Goal: Task Accomplishment & Management: Use online tool/utility

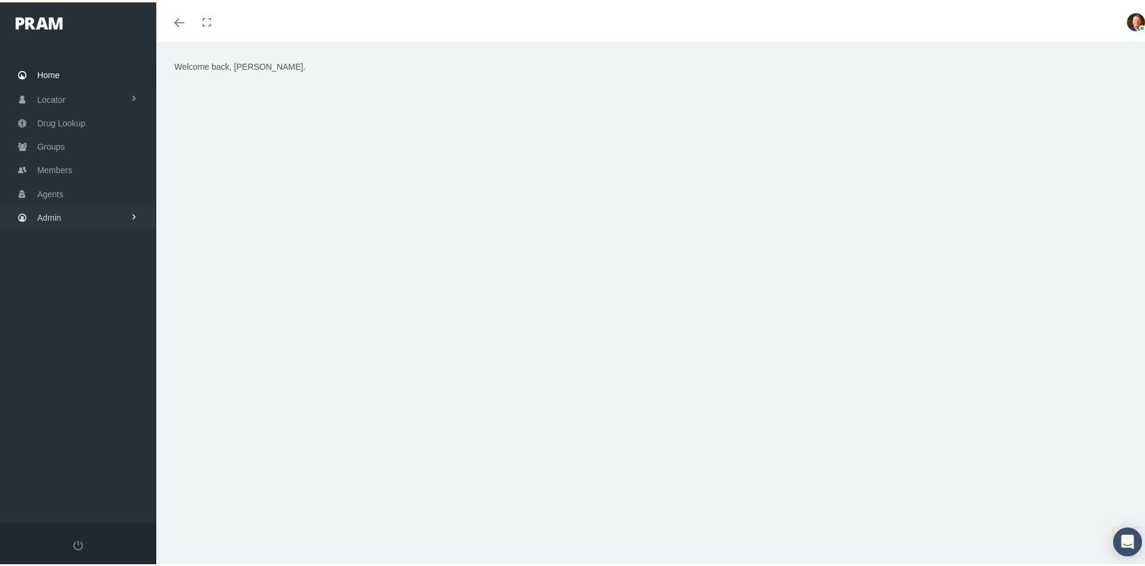
click at [66, 207] on link "Admin" at bounding box center [78, 214] width 156 height 23
click at [64, 474] on span "Reports" at bounding box center [63, 484] width 29 height 20
click at [61, 498] on span "Reports" at bounding box center [61, 508] width 29 height 20
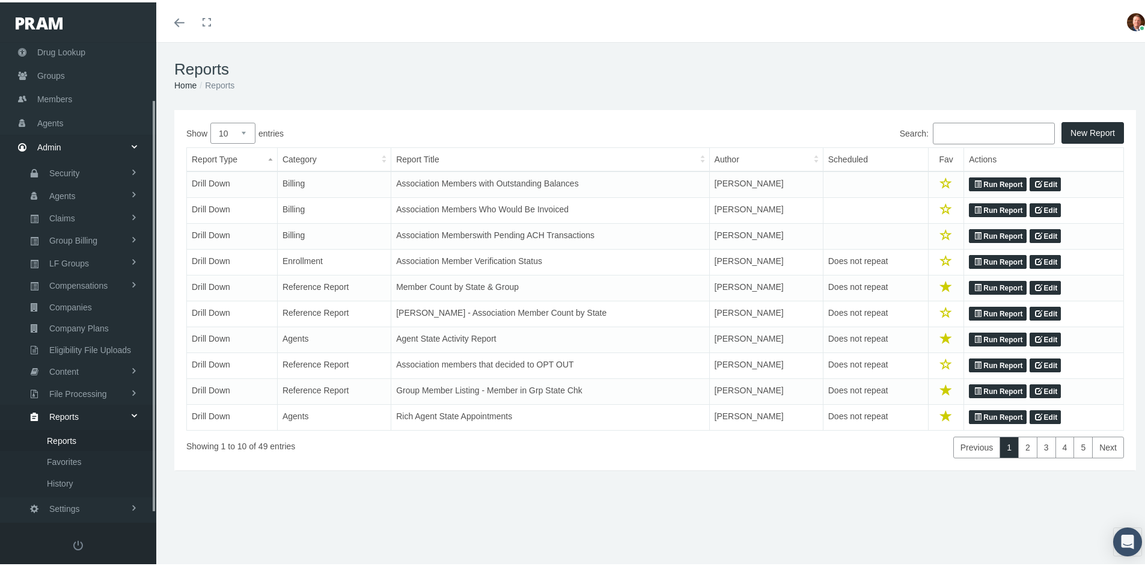
scroll to position [77, 0]
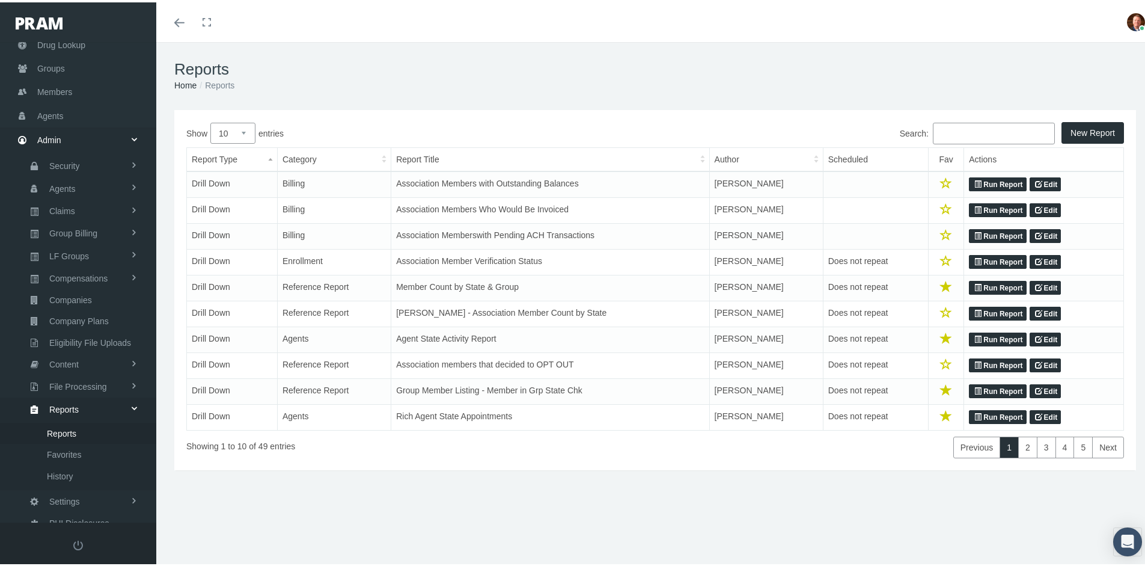
click at [247, 133] on select "10 25 50 100" at bounding box center [232, 130] width 45 height 21
select select "50"
click at [210, 120] on select "10 25 50 100" at bounding box center [232, 130] width 45 height 21
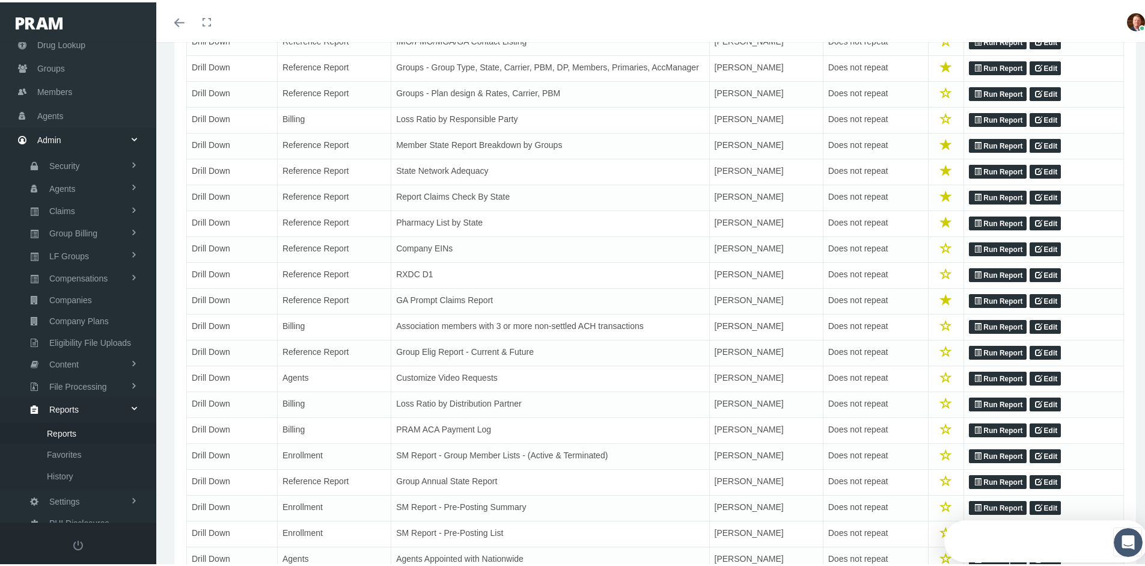
scroll to position [0, 0]
click at [463, 275] on td "RXDC D1" at bounding box center [550, 273] width 318 height 26
click at [979, 280] on link "Run Report" at bounding box center [997, 273] width 57 height 14
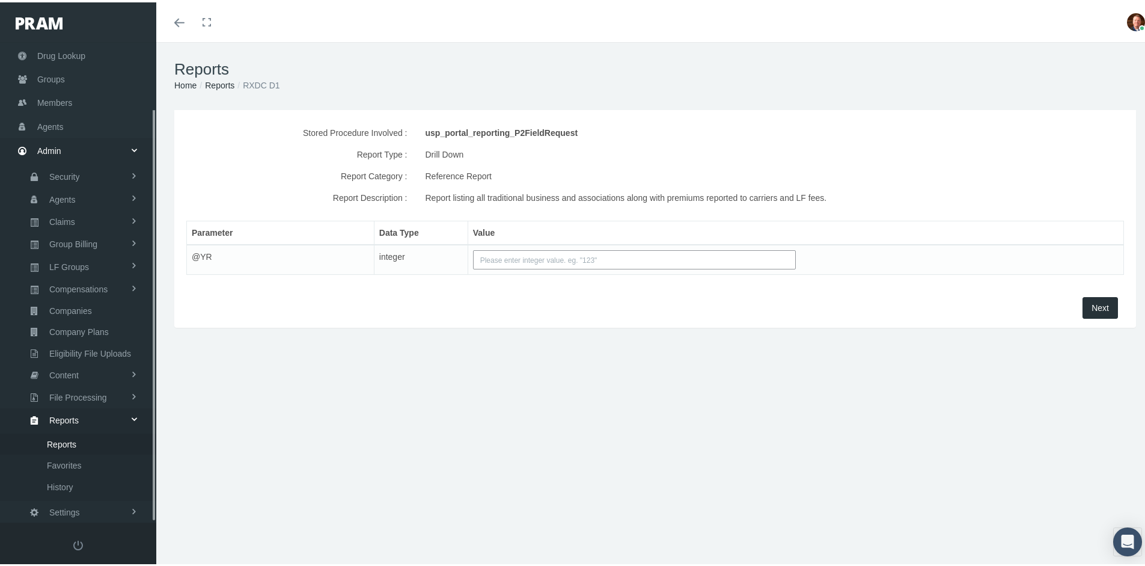
scroll to position [77, 0]
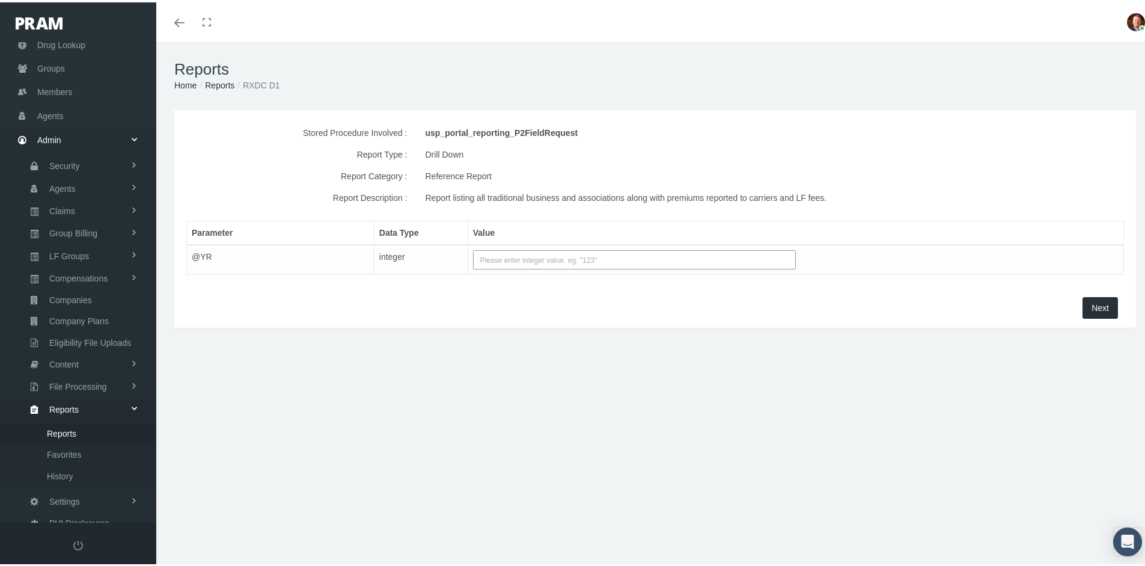
click at [638, 254] on input "text" at bounding box center [634, 257] width 323 height 19
type input "2"
type input "2025"
click at [1092, 302] on span "Next" at bounding box center [1100, 306] width 17 height 10
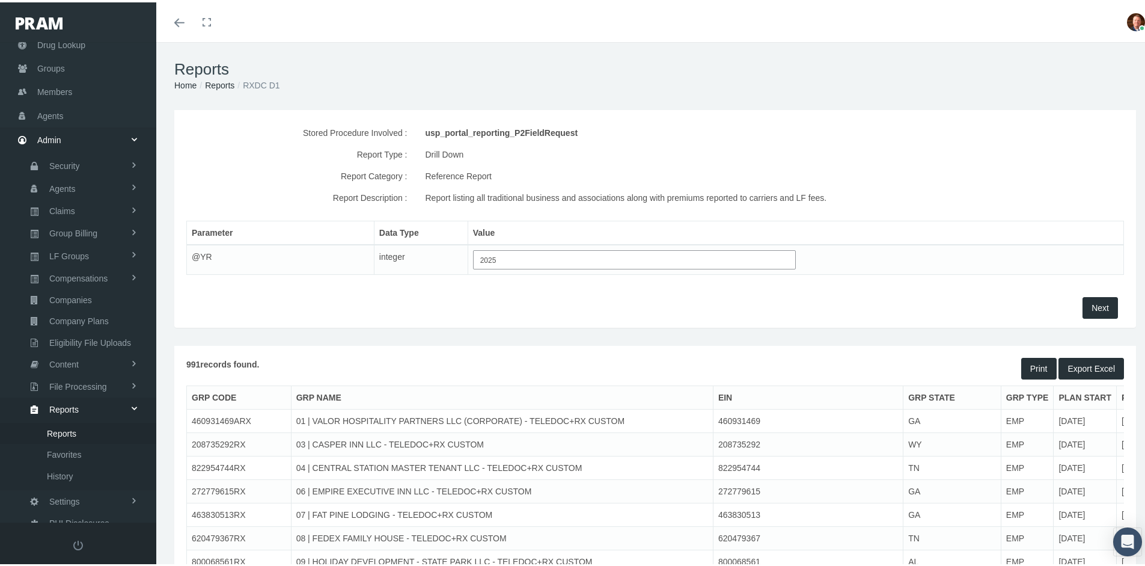
click at [1092, 361] on button "Export Excel" at bounding box center [1092, 366] width 66 height 22
